Goal: Task Accomplishment & Management: Manage account settings

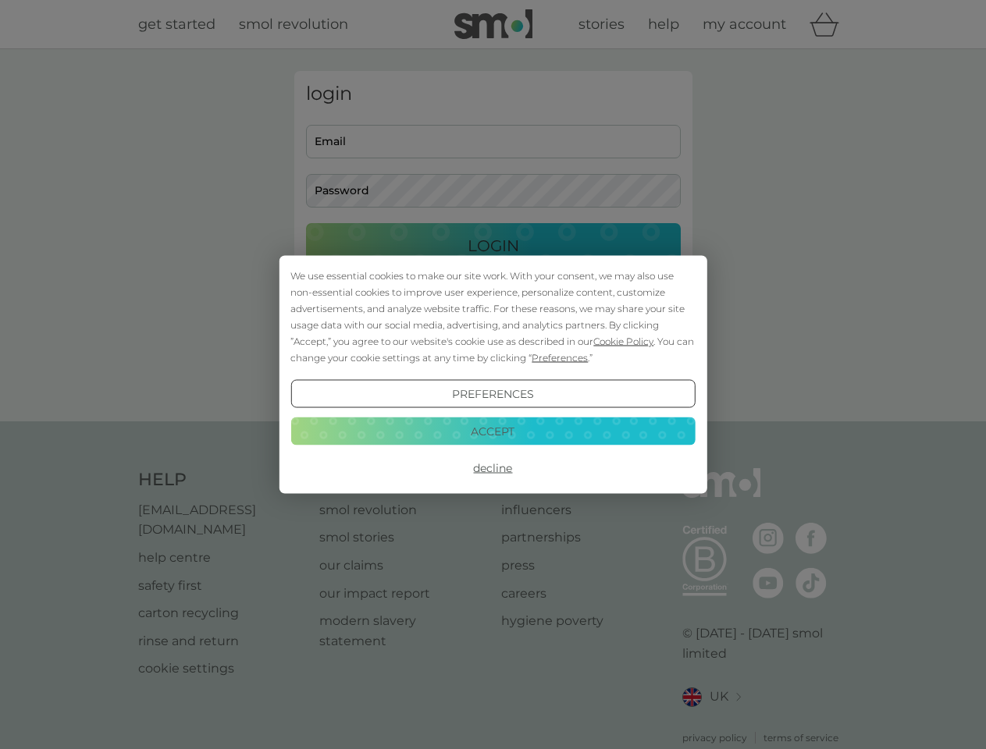
click at [617, 336] on span "Cookie Policy" at bounding box center [623, 342] width 60 height 12
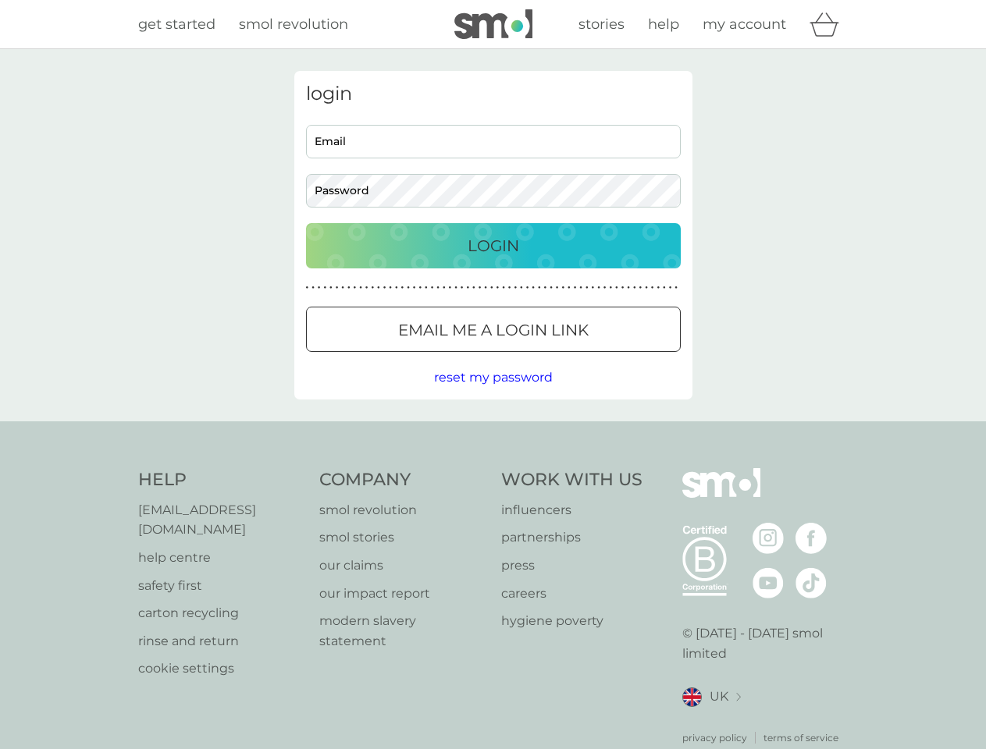
click at [511, 350] on button "Email me a login link" at bounding box center [493, 329] width 375 height 45
click at [493, 386] on div "login Email Password Login ● ● ● ● ● ● ● ● ● ● ● ● ● ● ● ● ● ● ● ● ● ● ● ● ● ● …" at bounding box center [493, 235] width 986 height 372
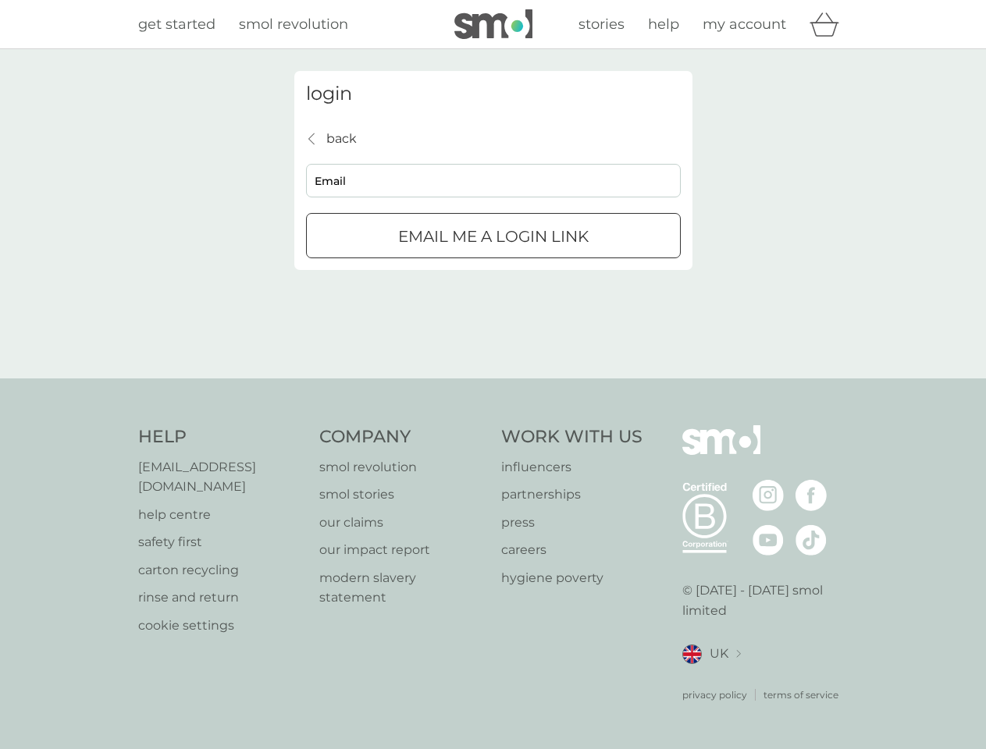
click at [493, 461] on div "Help [EMAIL_ADDRESS][DOMAIN_NAME] help centre safety first carton recycling rin…" at bounding box center [493, 563] width 710 height 277
click at [493, 424] on div "Help [EMAIL_ADDRESS][DOMAIN_NAME] help centre safety first carton recycling rin…" at bounding box center [493, 564] width 986 height 371
